Goal: Find specific page/section: Find specific page/section

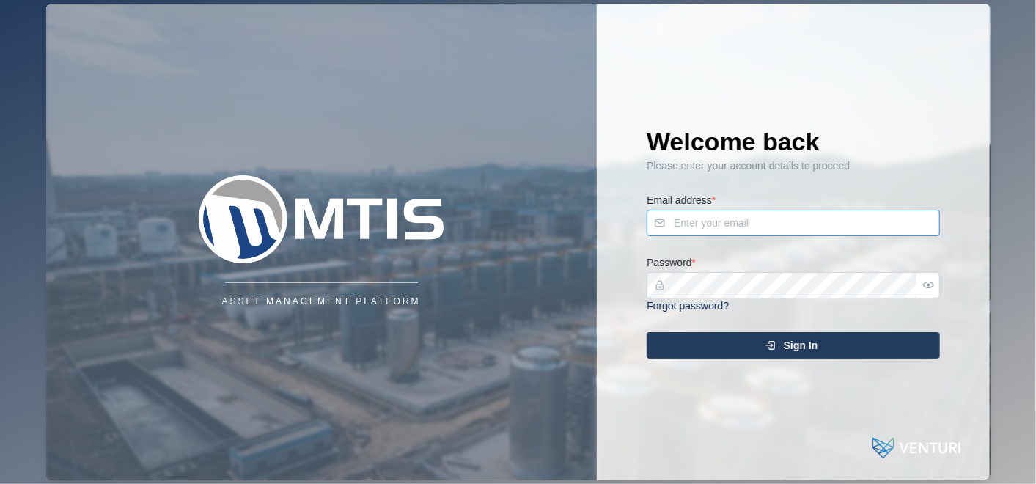
type input "[PERSON_NAME][EMAIL_ADDRESS][DOMAIN_NAME]"
click at [802, 351] on span "Sign In" at bounding box center [801, 345] width 34 height 25
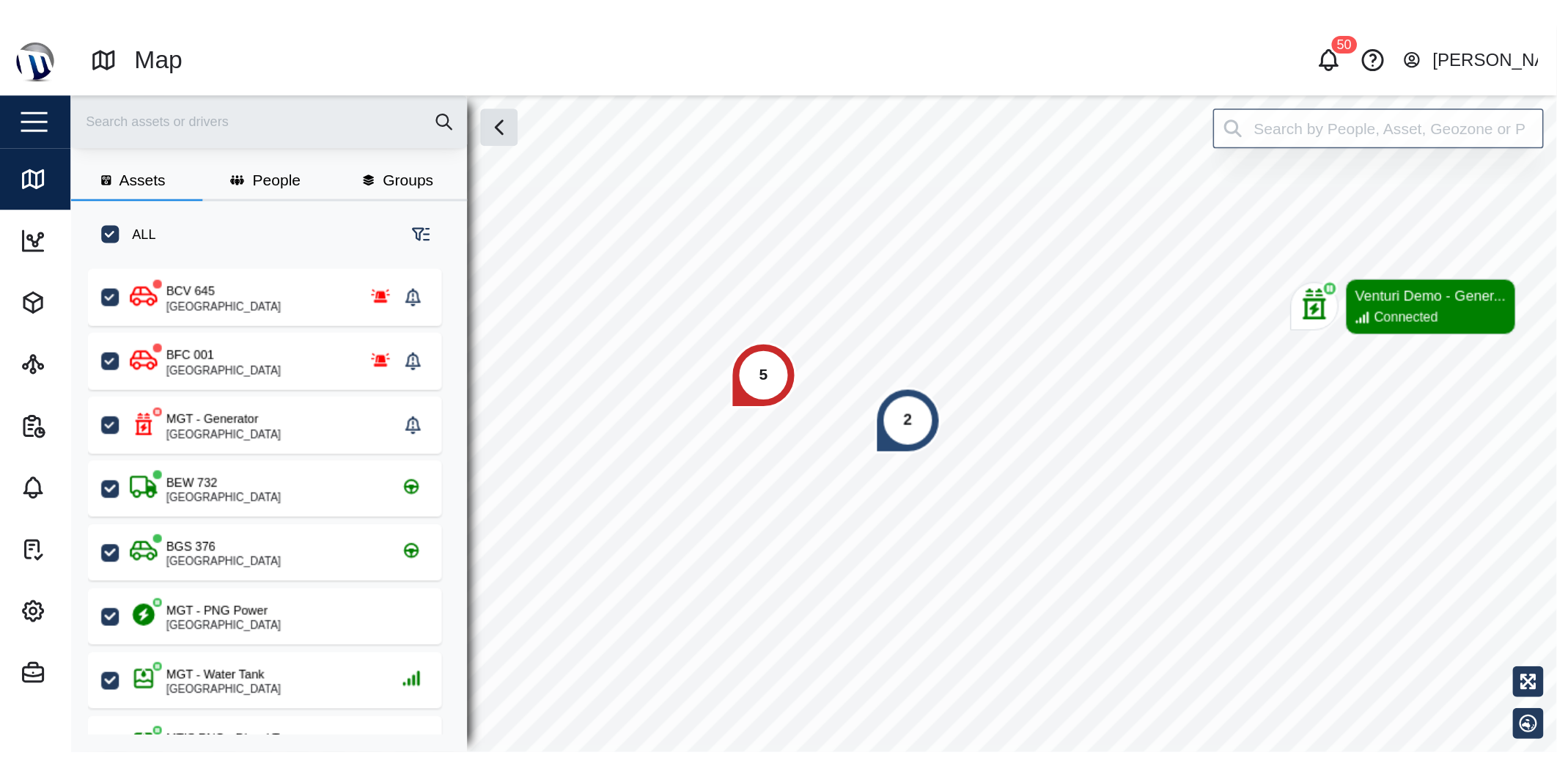
scroll to position [302, 228]
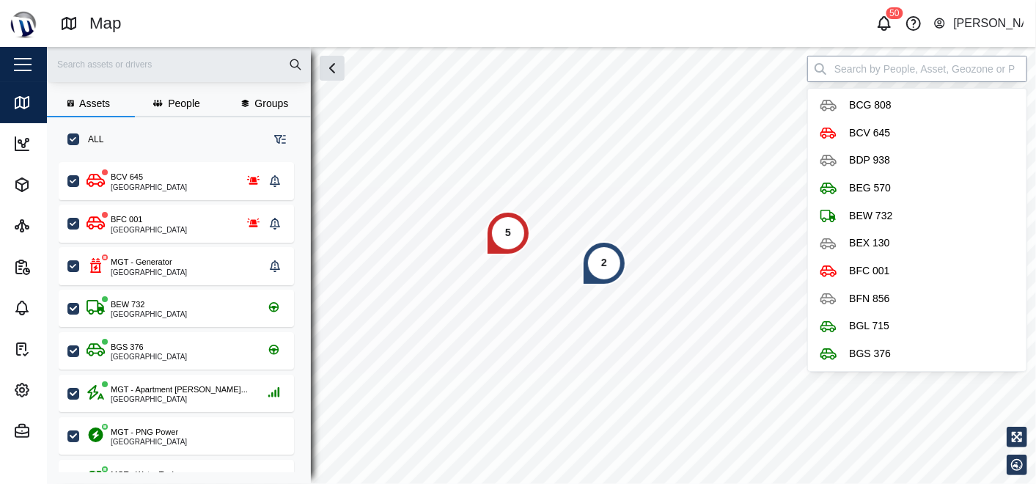
click at [951, 73] on input "search" at bounding box center [917, 69] width 220 height 26
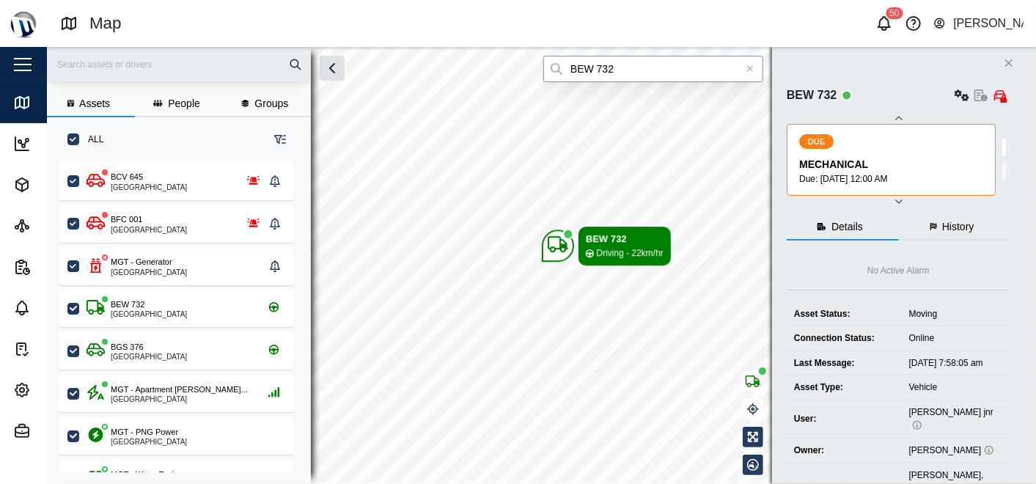
type input "BEW 732"
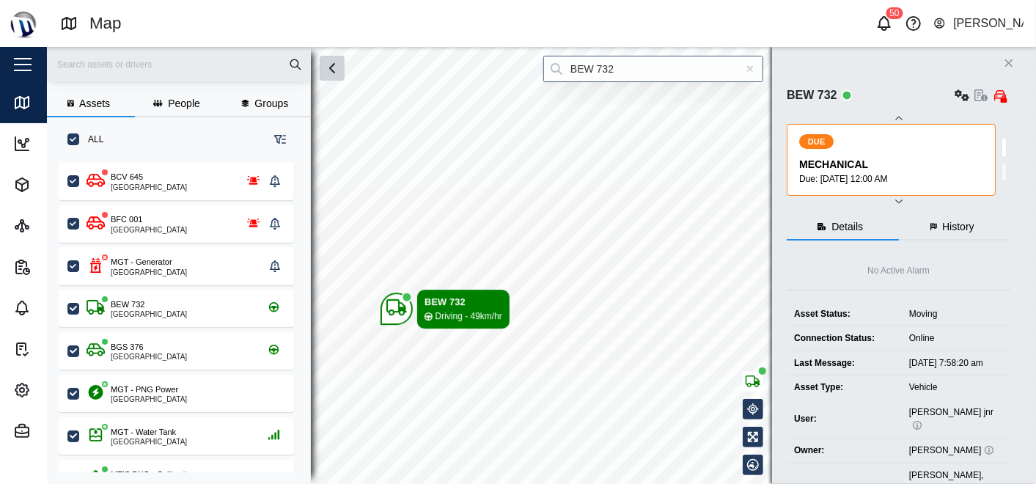
click at [333, 70] on icon "button" at bounding box center [332, 68] width 18 height 18
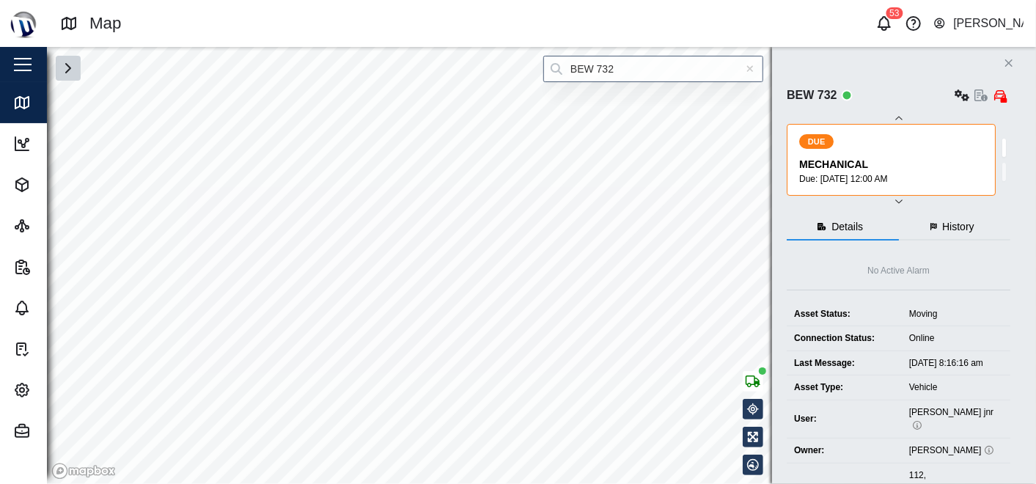
click at [751, 72] on icon at bounding box center [750, 69] width 8 height 10
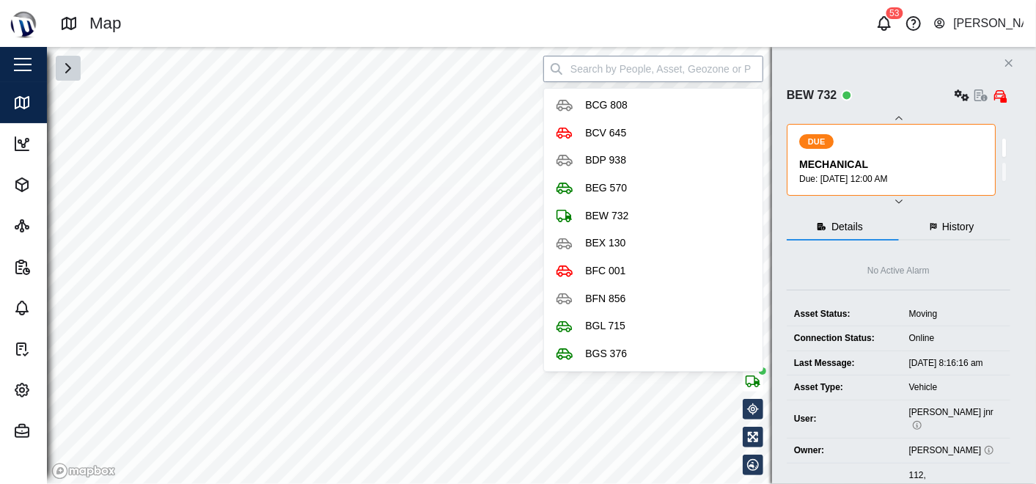
click at [746, 72] on input "search" at bounding box center [653, 69] width 220 height 26
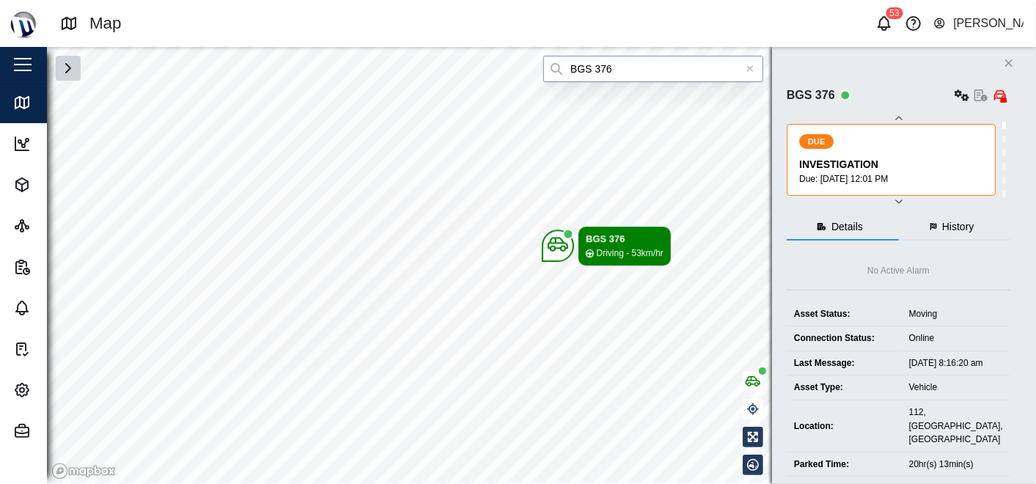
type input "BGS 376"
click at [754, 74] on div at bounding box center [750, 69] width 26 height 26
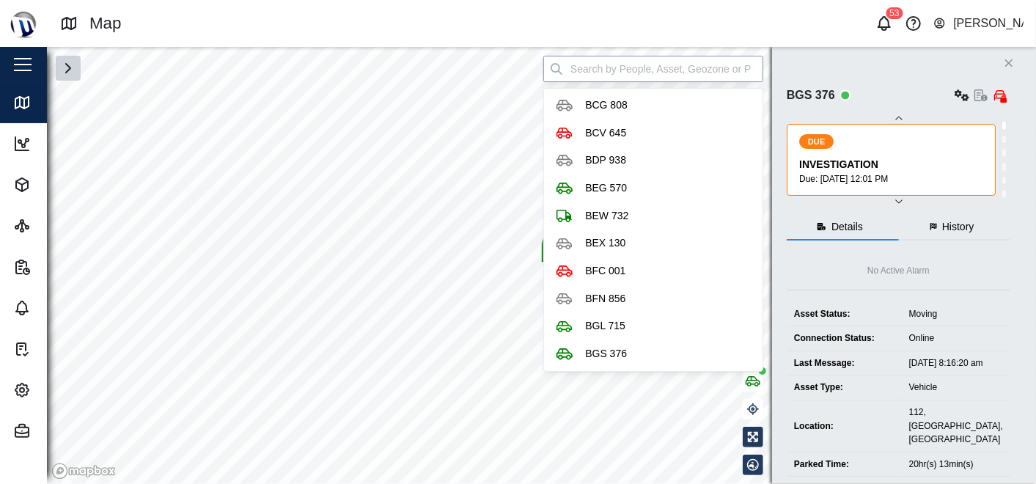
click at [745, 67] on input "search" at bounding box center [653, 69] width 220 height 26
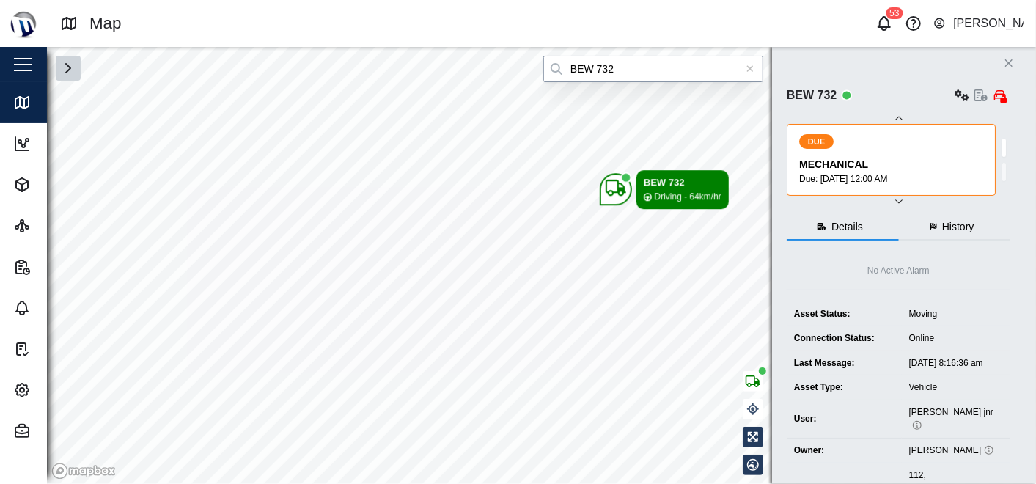
type input "BEW 732"
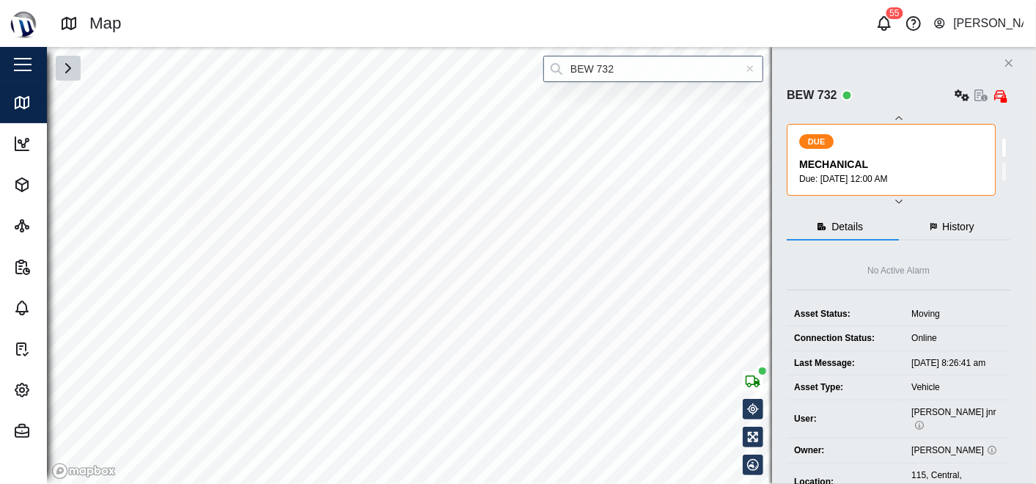
click at [746, 73] on icon at bounding box center [750, 69] width 8 height 10
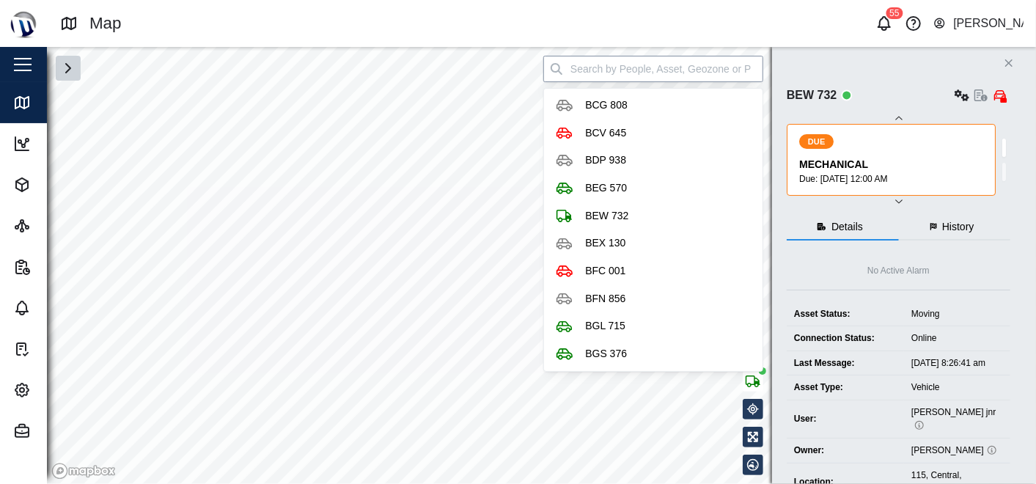
click at [744, 67] on input "search" at bounding box center [653, 69] width 220 height 26
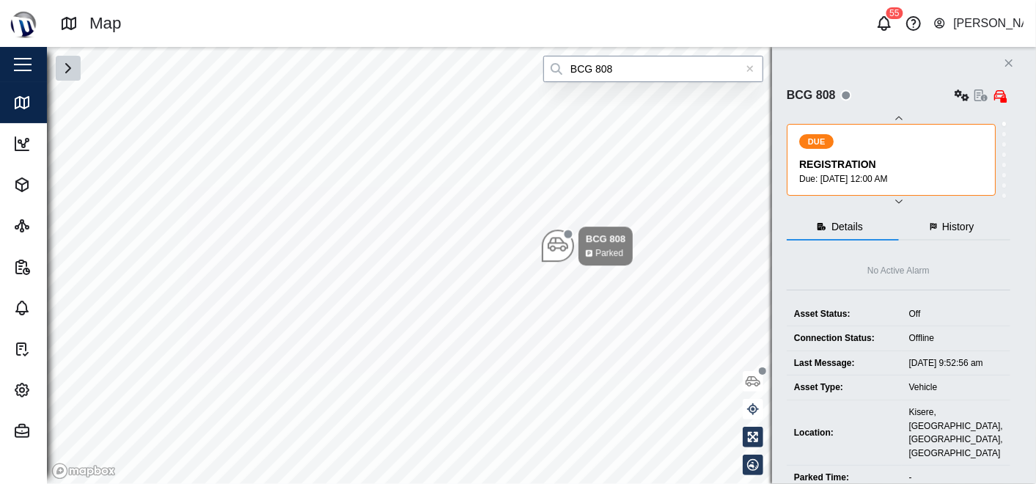
type input "BCG 808"
click at [748, 67] on icon at bounding box center [750, 69] width 7 height 7
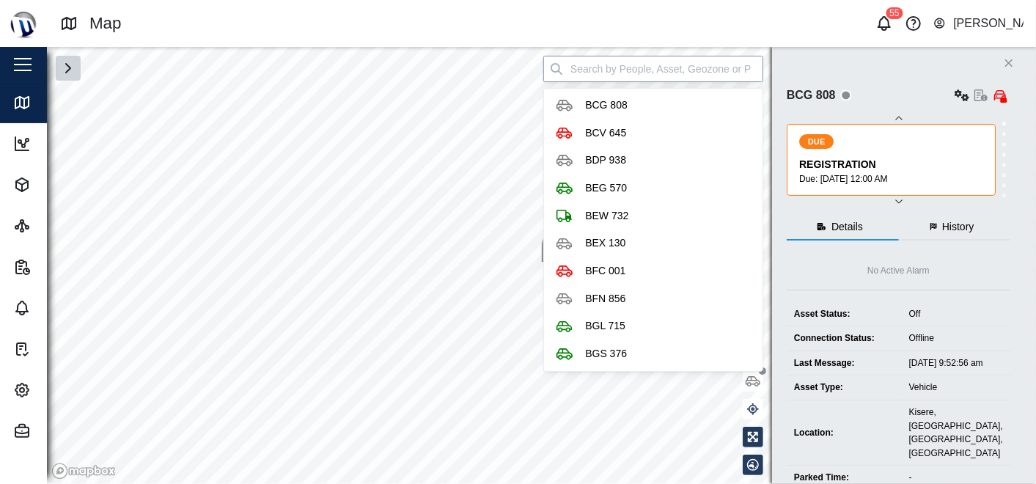
click at [720, 62] on input "search" at bounding box center [653, 69] width 220 height 26
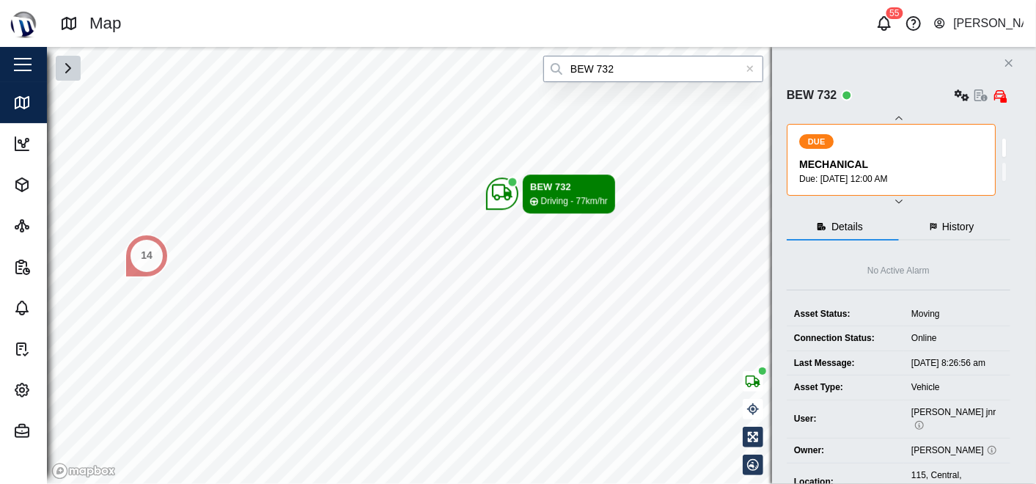
type input "BEW 732"
